Goal: Task Accomplishment & Management: Manage account settings

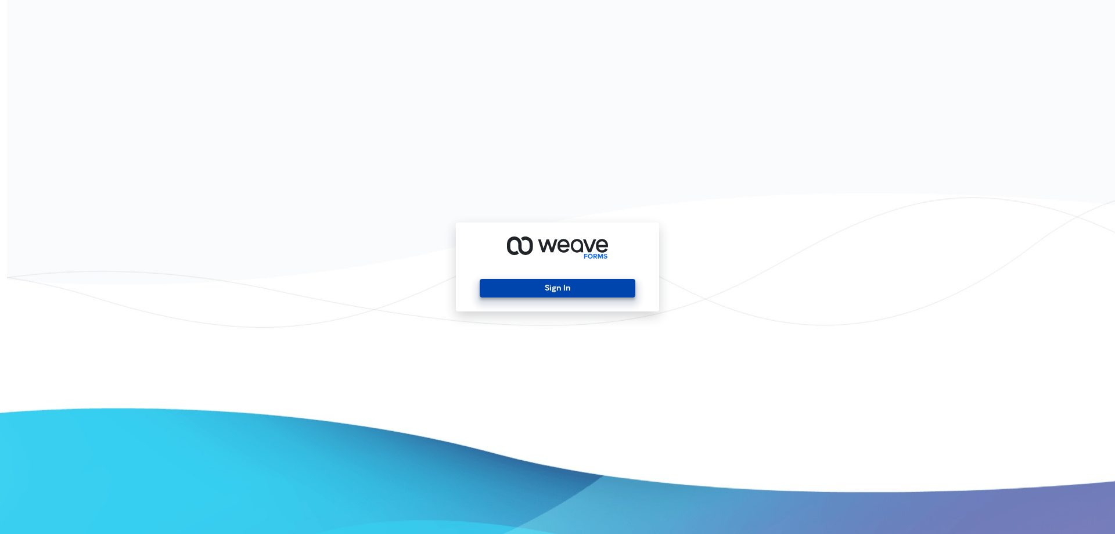
click at [535, 289] on button "Sign In" at bounding box center [557, 288] width 155 height 19
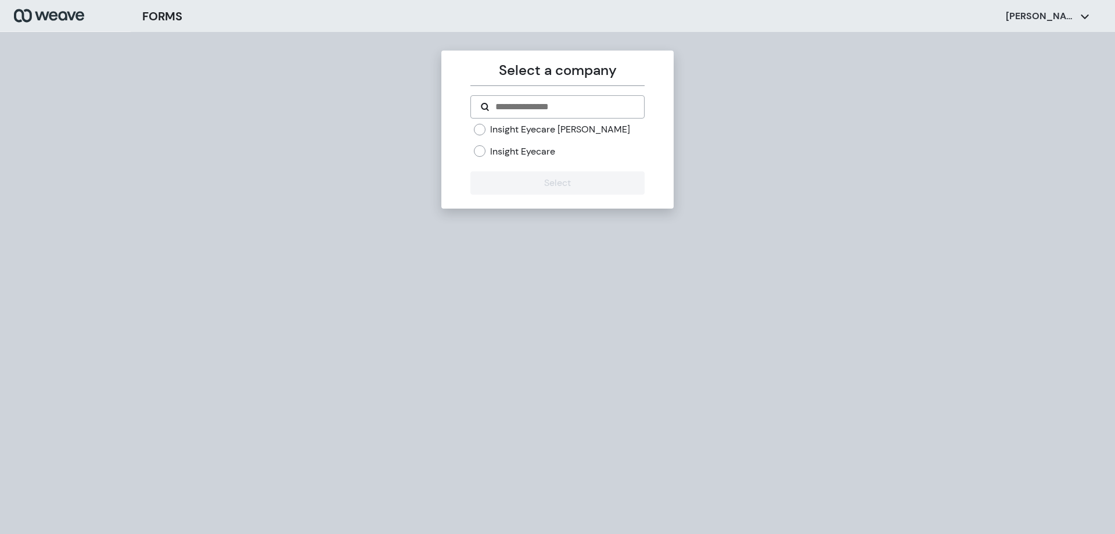
click at [546, 125] on label "Insight Eyecare [PERSON_NAME]" at bounding box center [560, 129] width 140 height 13
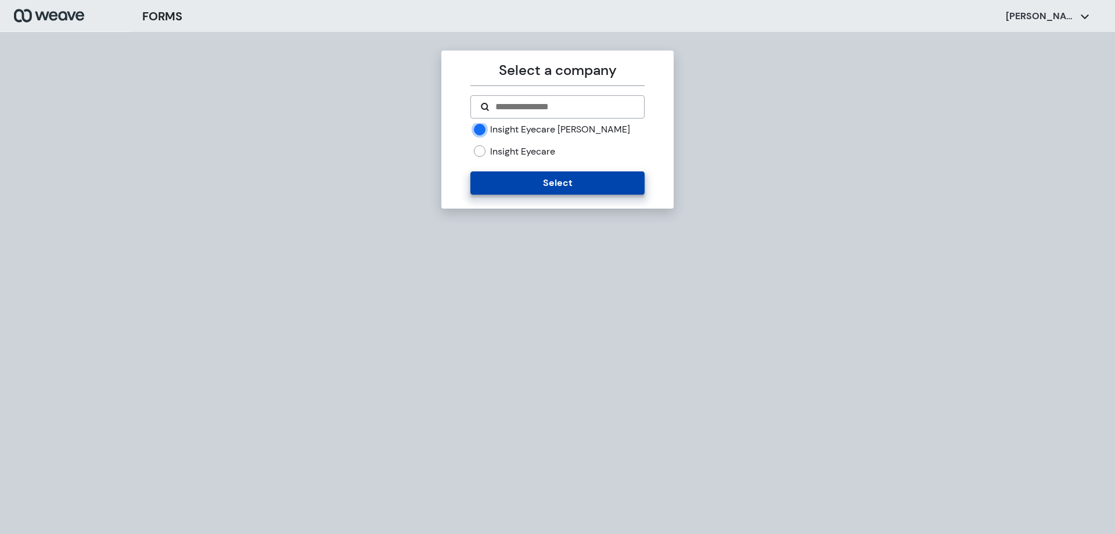
click at [553, 191] on button "Select" at bounding box center [557, 182] width 174 height 23
